Goal: Information Seeking & Learning: Learn about a topic

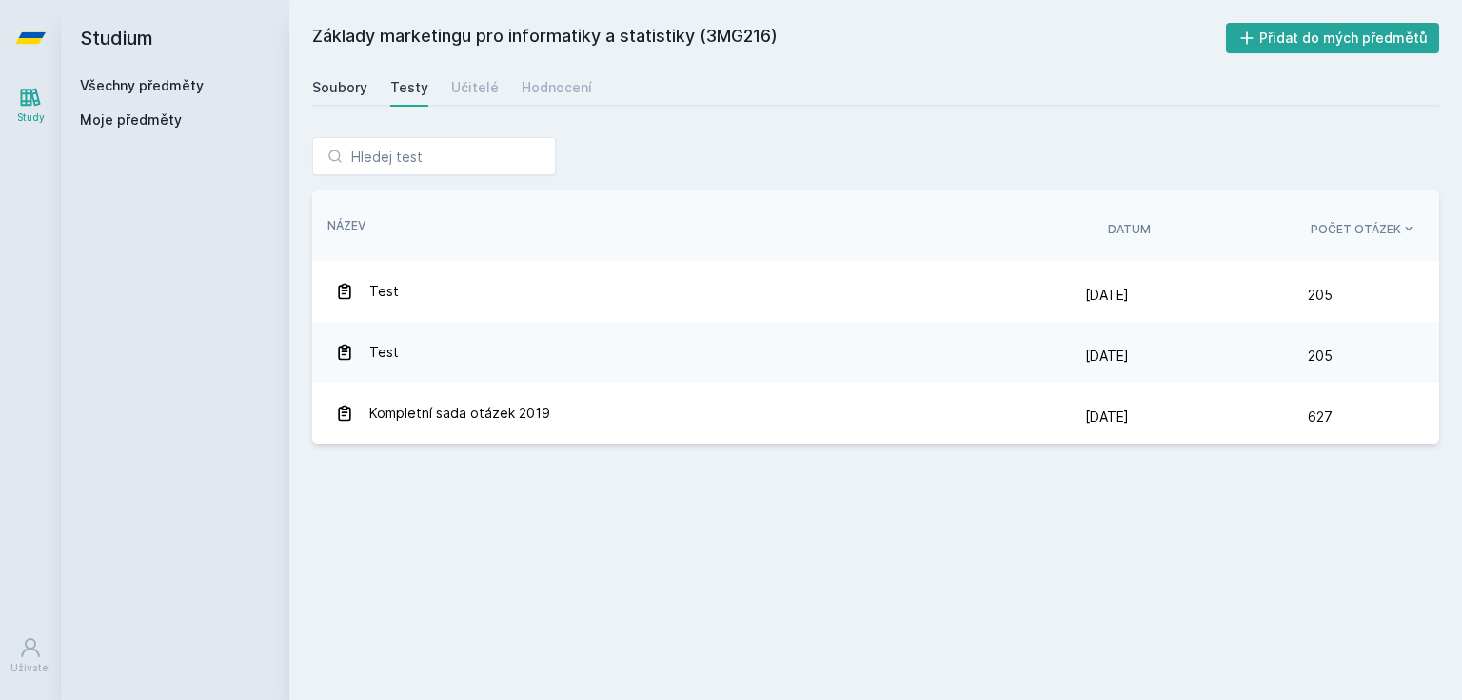
click at [338, 94] on div "Soubory" at bounding box center [339, 87] width 55 height 19
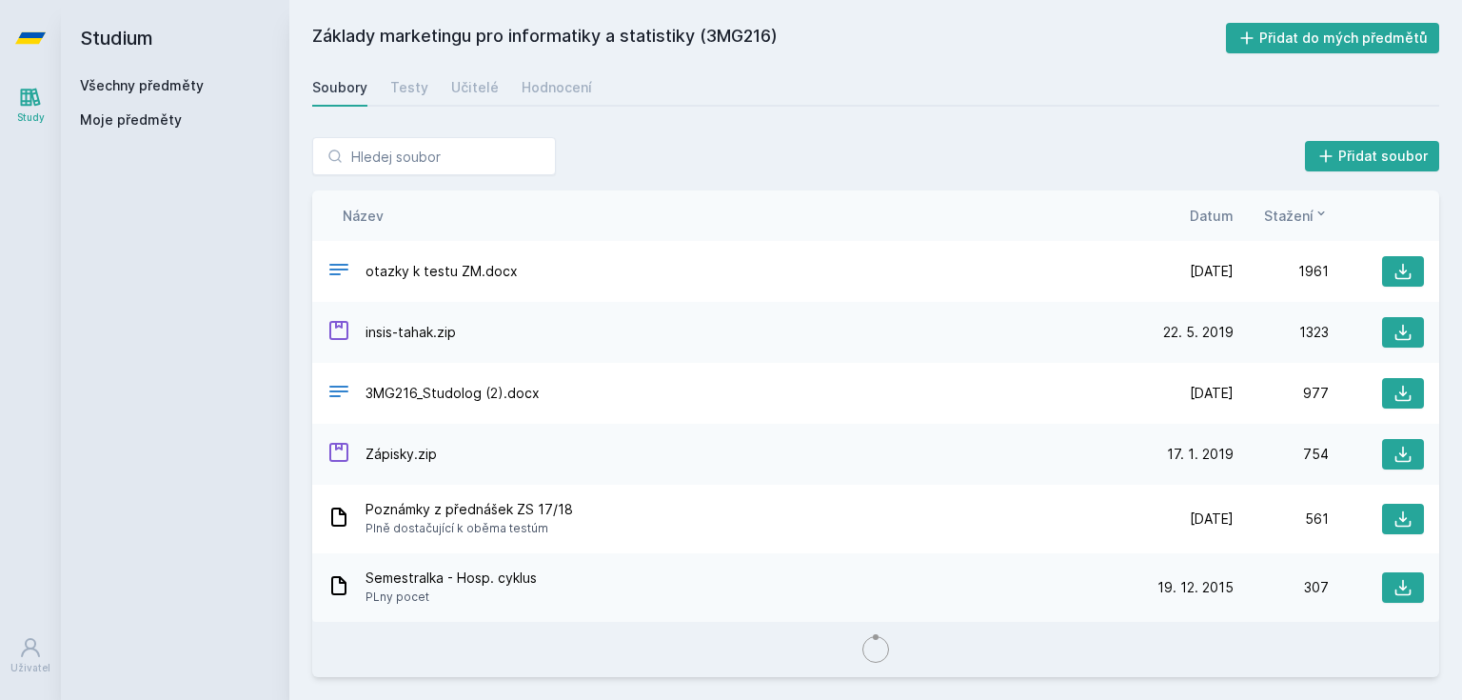
click at [157, 84] on link "Všechny předměty" at bounding box center [142, 85] width 124 height 16
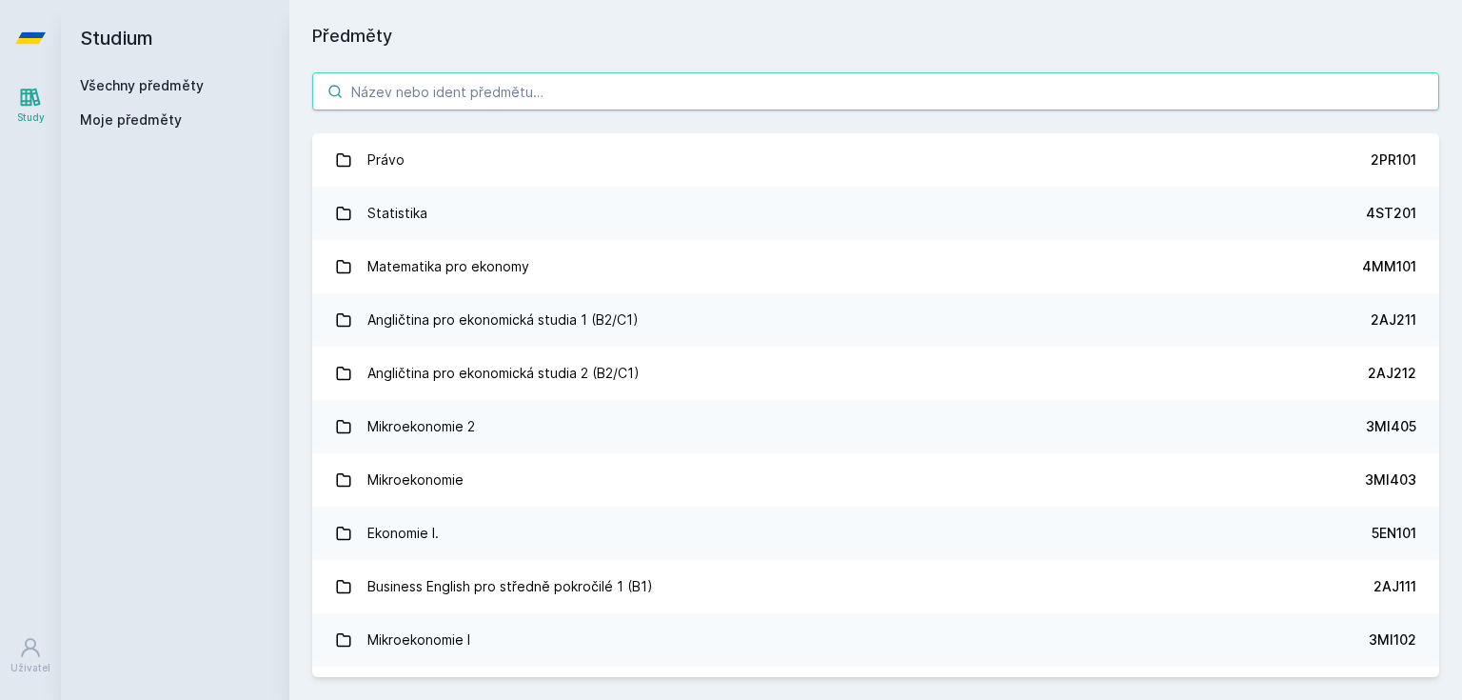
click at [450, 100] on input "search" at bounding box center [875, 91] width 1127 height 38
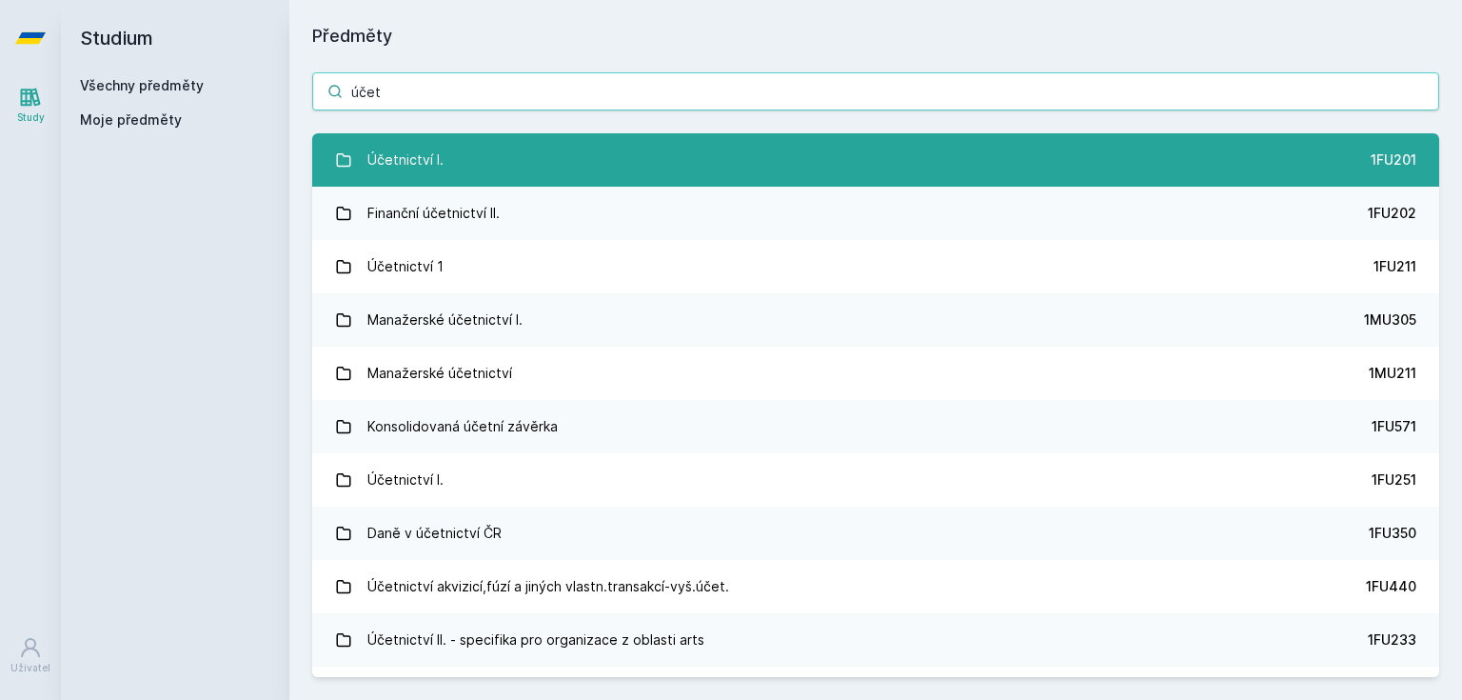
type input "účet"
click at [495, 155] on link "Účetnictví I. 1FU201" at bounding box center [875, 159] width 1127 height 53
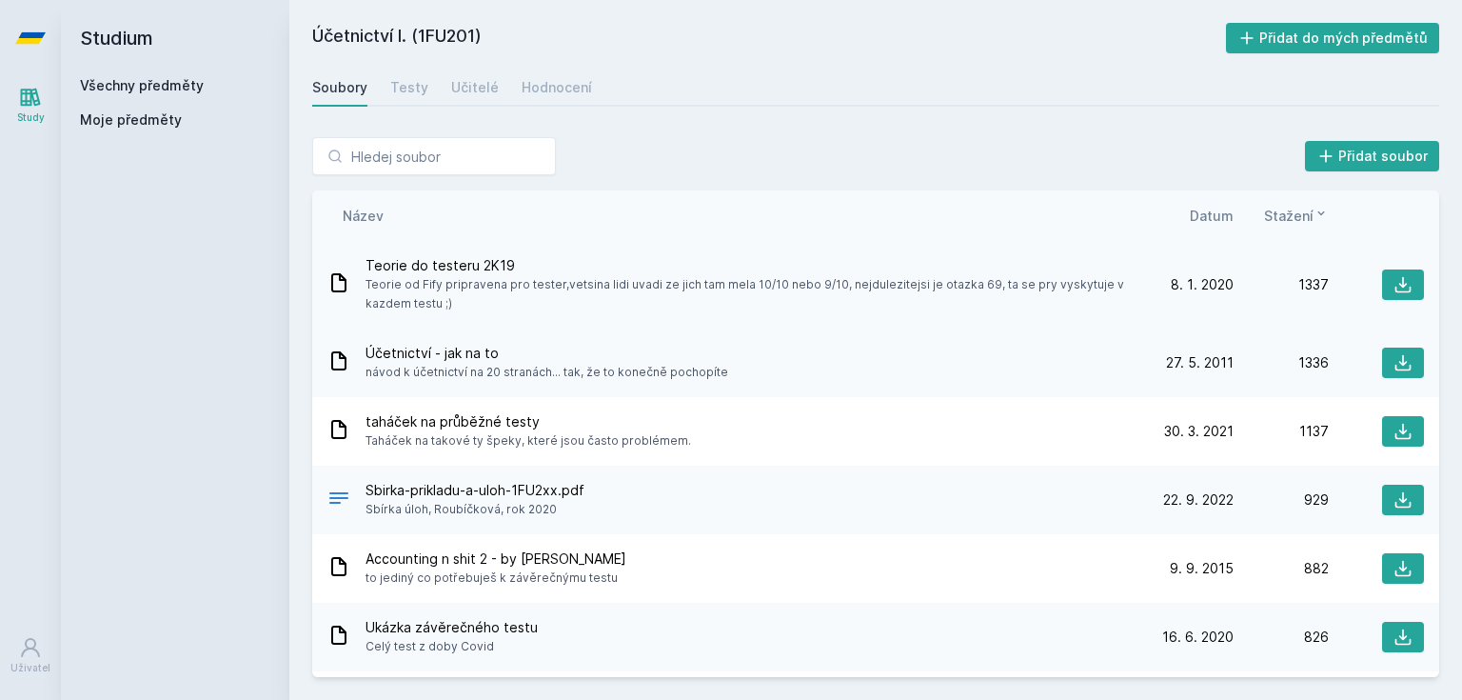
scroll to position [76, 0]
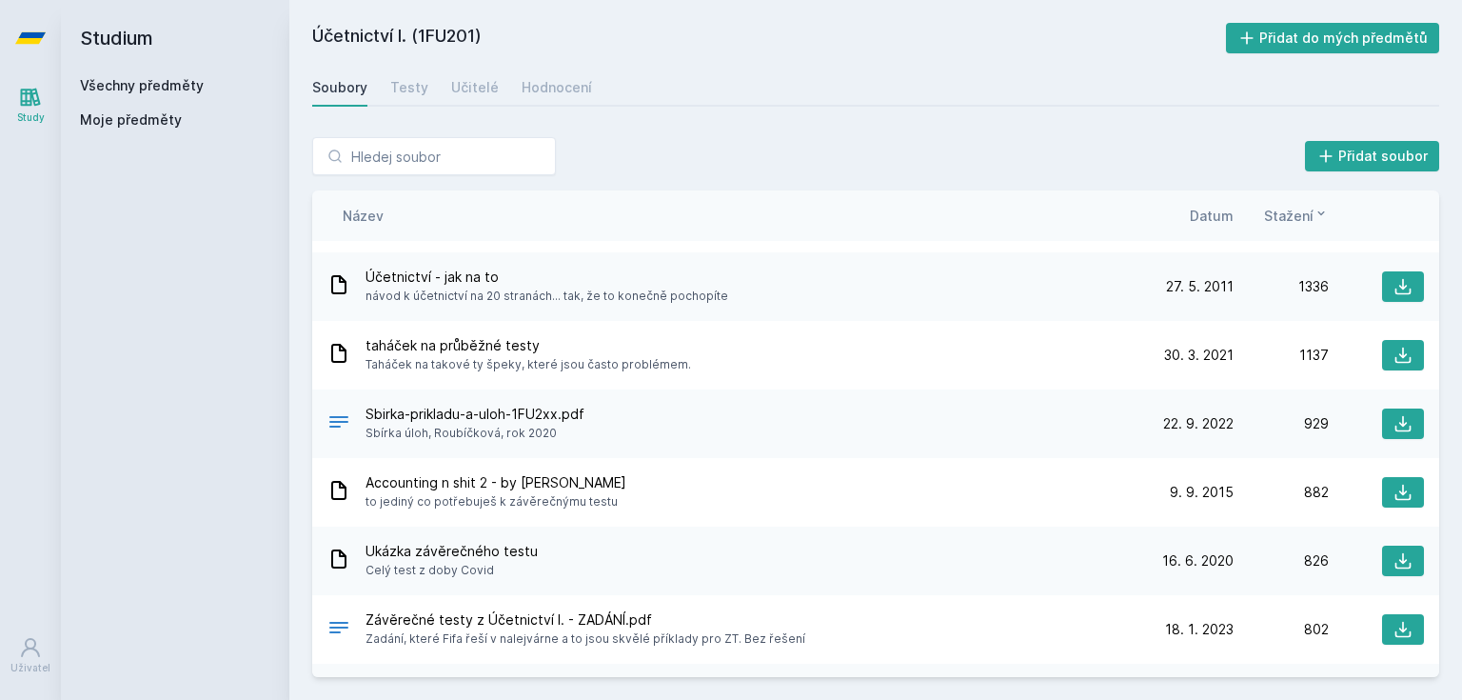
click at [1382, 302] on div "Účetnictví - jak na to návod k účetnictví na 20 stranách... tak, že to konečně …" at bounding box center [875, 286] width 1127 height 69
click at [1394, 290] on icon at bounding box center [1403, 286] width 19 height 19
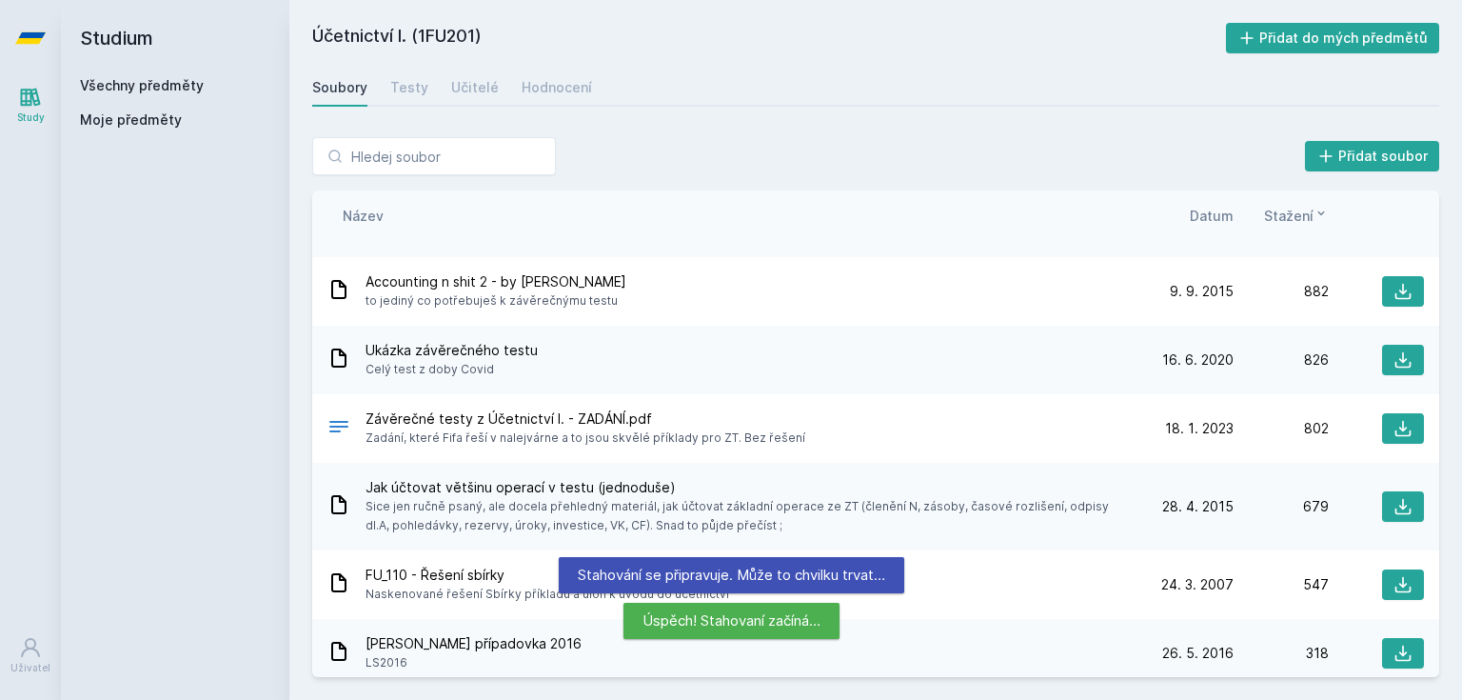
scroll to position [305, 0]
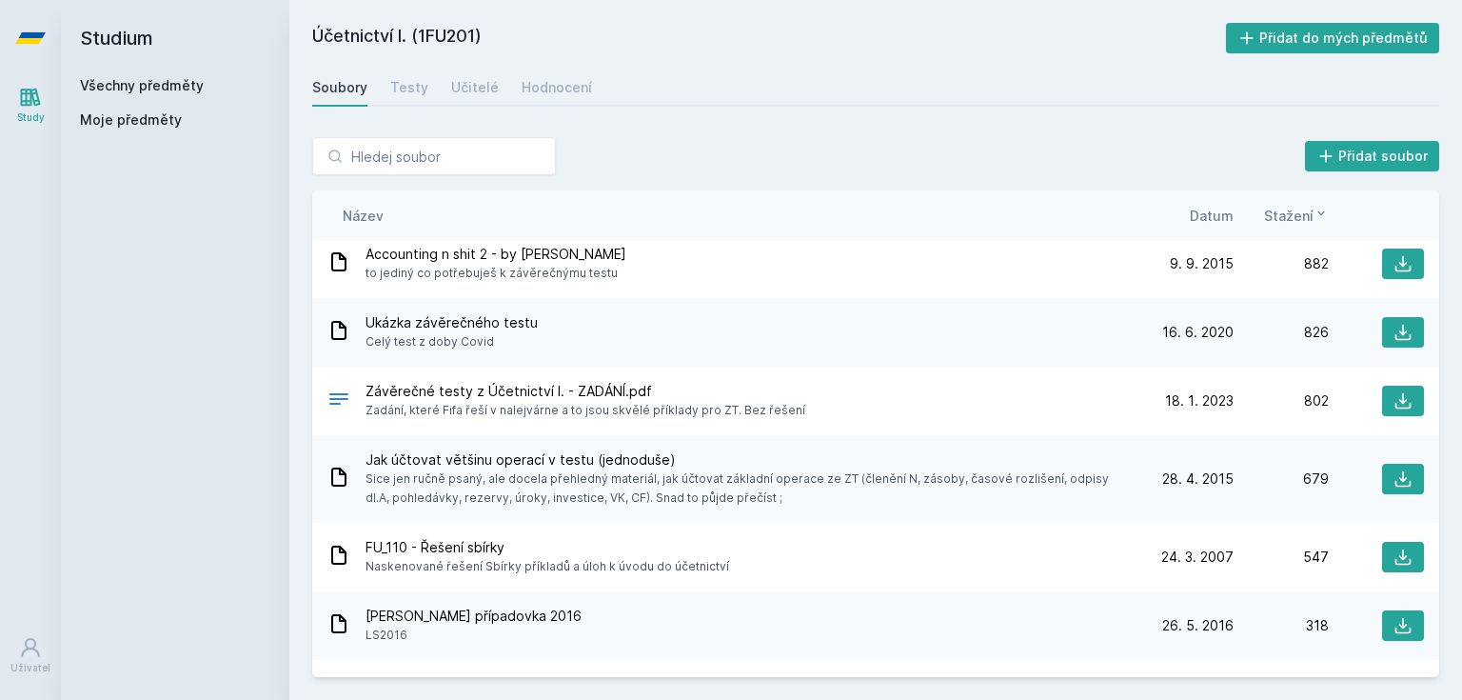
click at [141, 438] on div "Studium Všechny předměty Moje předměty" at bounding box center [175, 350] width 229 height 700
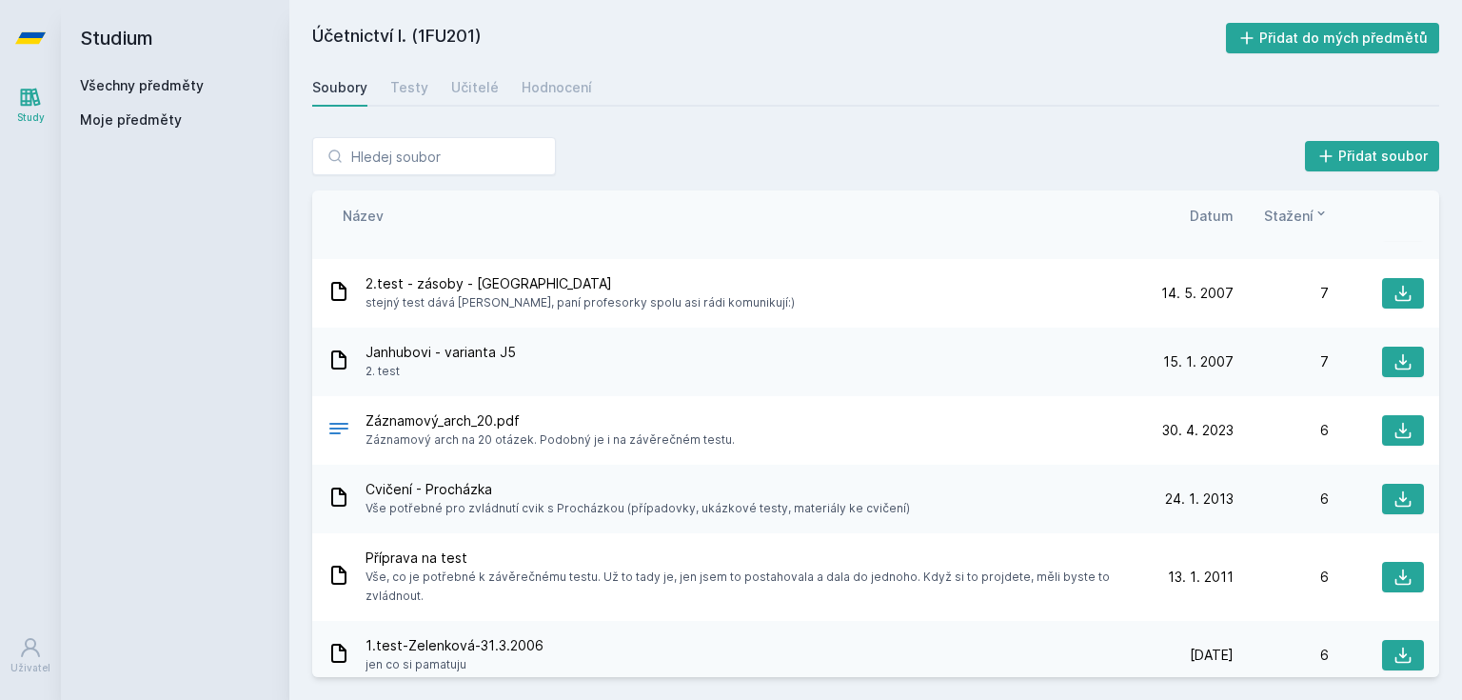
scroll to position [5958, 0]
